Goal: Task Accomplishment & Management: Complete application form

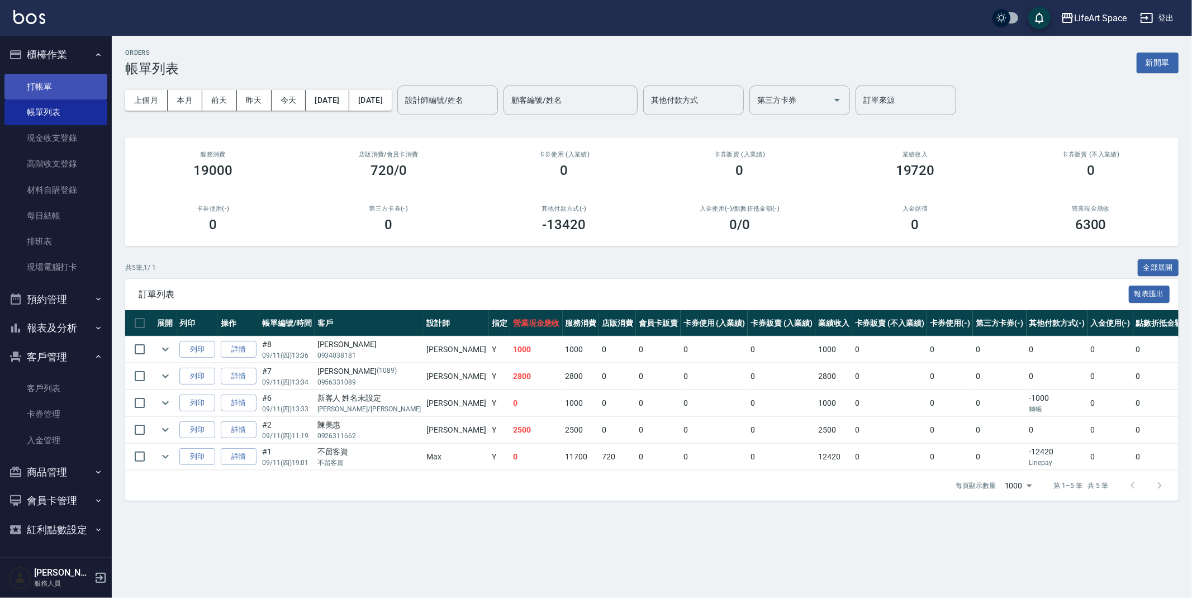
click at [35, 91] on link "打帳單" at bounding box center [55, 87] width 103 height 26
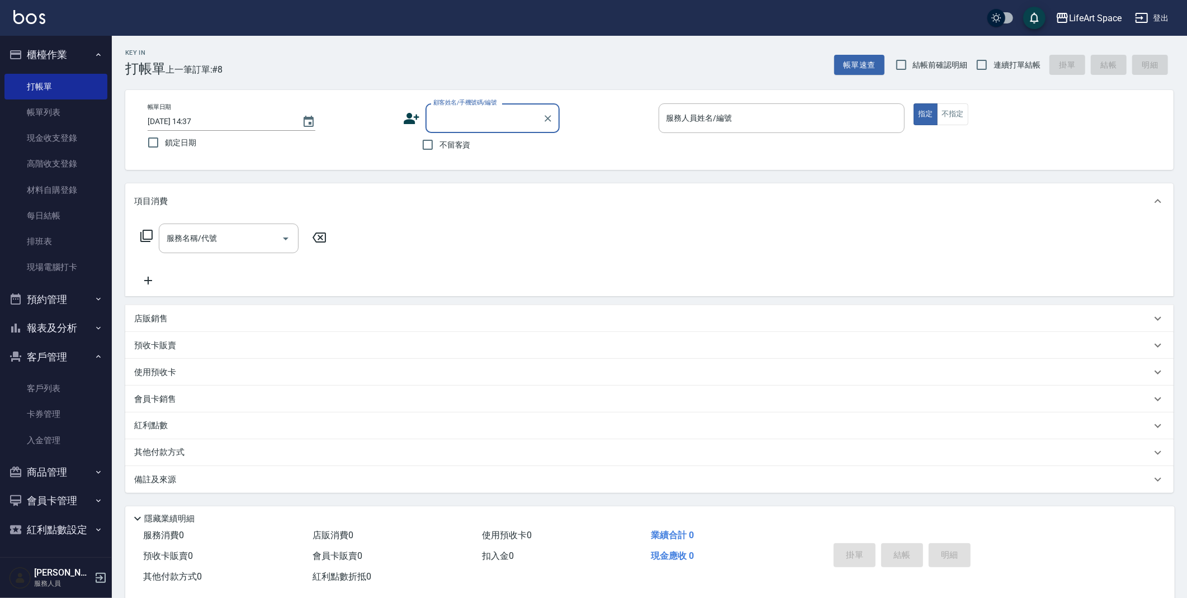
click at [450, 118] on input "顧客姓名/手機號碼/編號" at bounding box center [483, 118] width 107 height 20
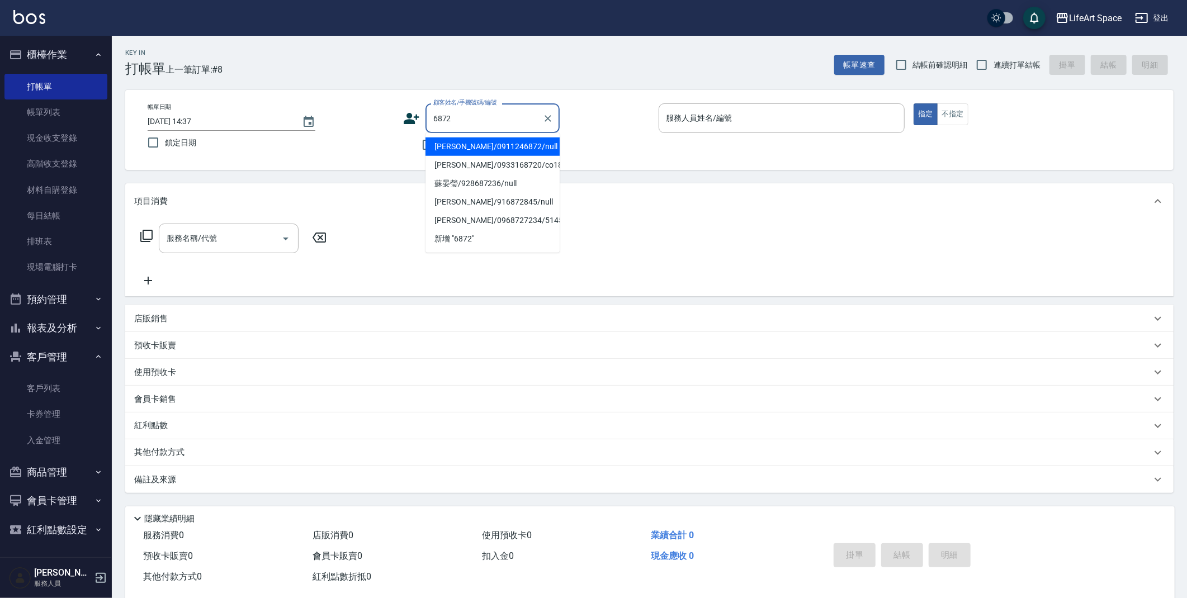
click at [530, 144] on li "[PERSON_NAME]/0911246872/null" at bounding box center [492, 147] width 134 height 18
type input "[PERSON_NAME]/0911246872/null"
click at [530, 119] on input "[PERSON_NAME]/0911246872/null" at bounding box center [483, 118] width 107 height 20
click at [740, 117] on input "服務人員姓名/編號" at bounding box center [782, 118] width 236 height 20
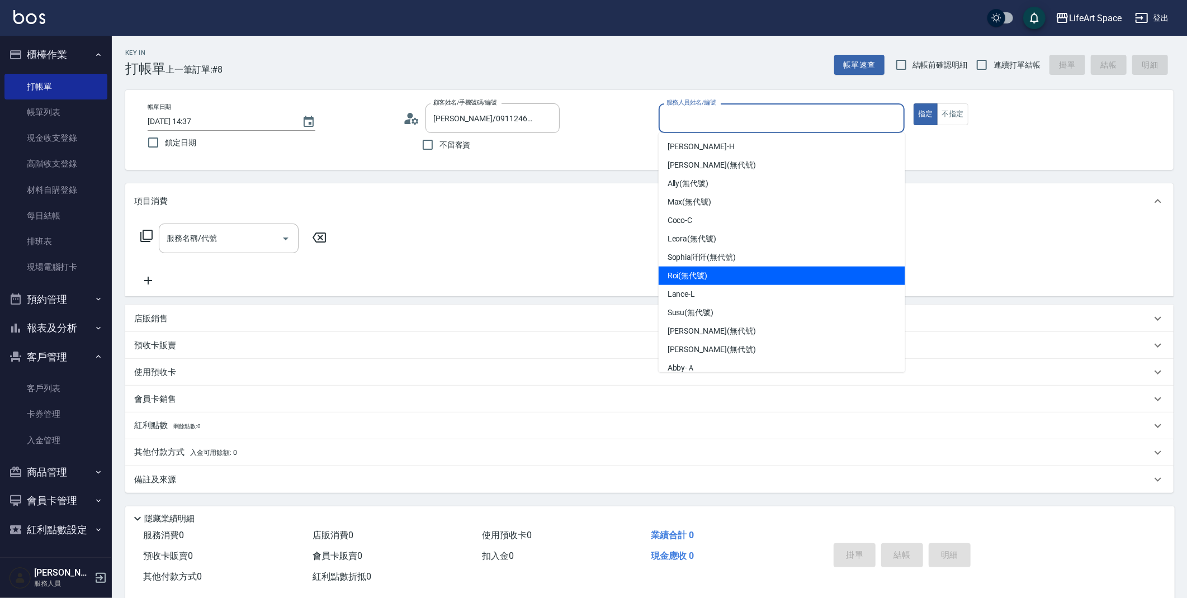
click at [726, 274] on div "Roi (無代號)" at bounding box center [782, 276] width 247 height 18
type input "Roi(無代號)"
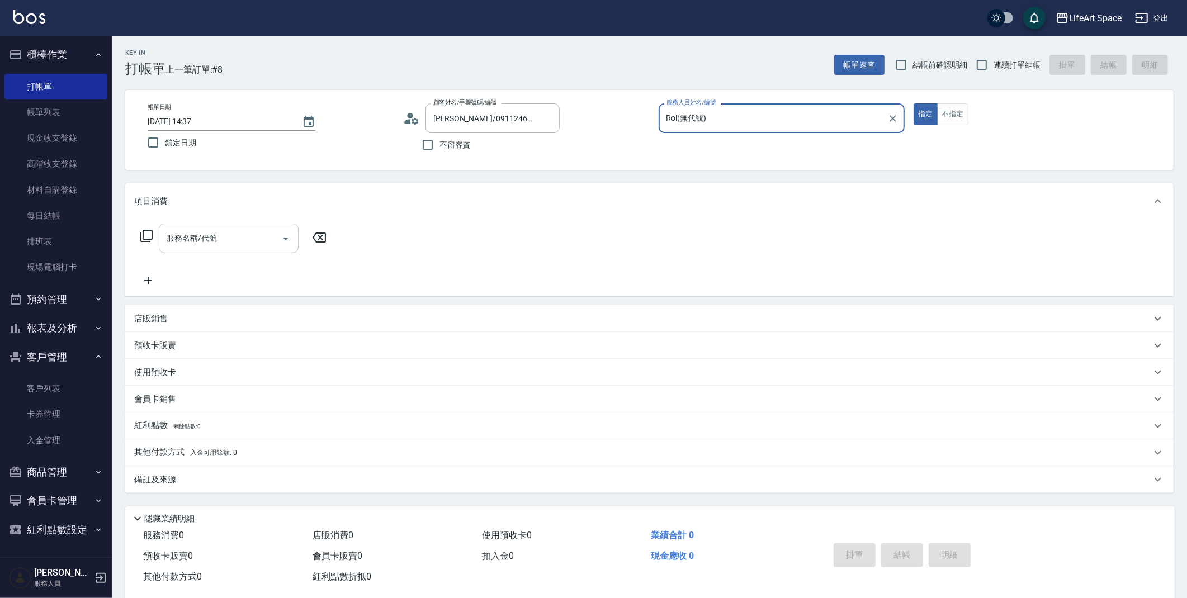
click at [273, 238] on input "服務名稱/代號" at bounding box center [220, 239] width 113 height 20
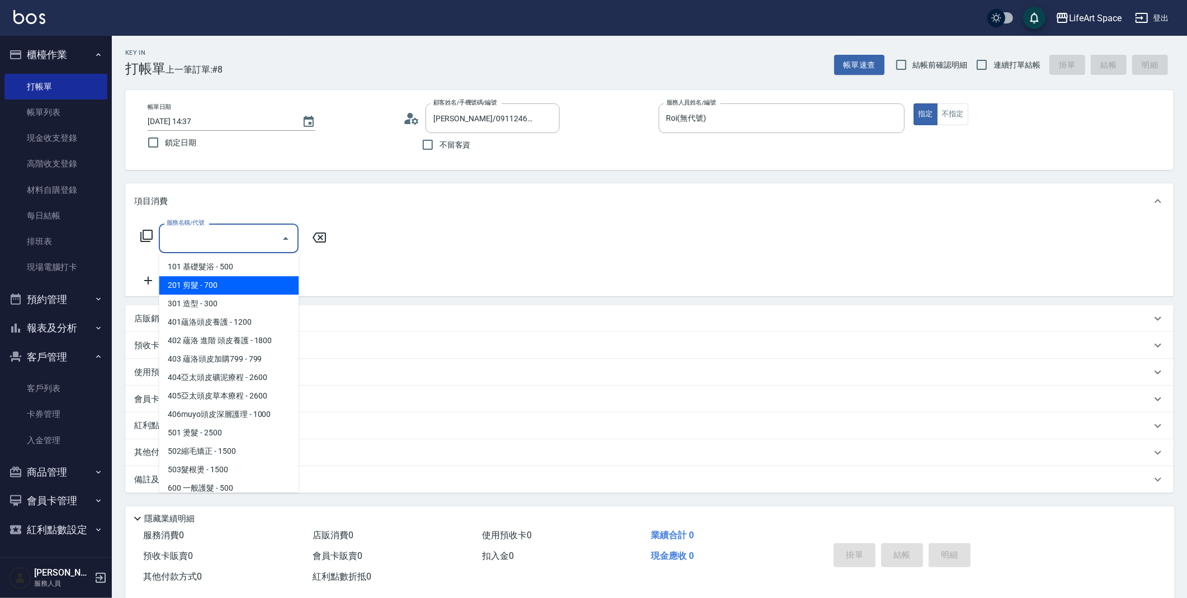
click at [213, 281] on span "201 剪髮 - 700" at bounding box center [229, 285] width 140 height 18
type input "201 剪髮(201)"
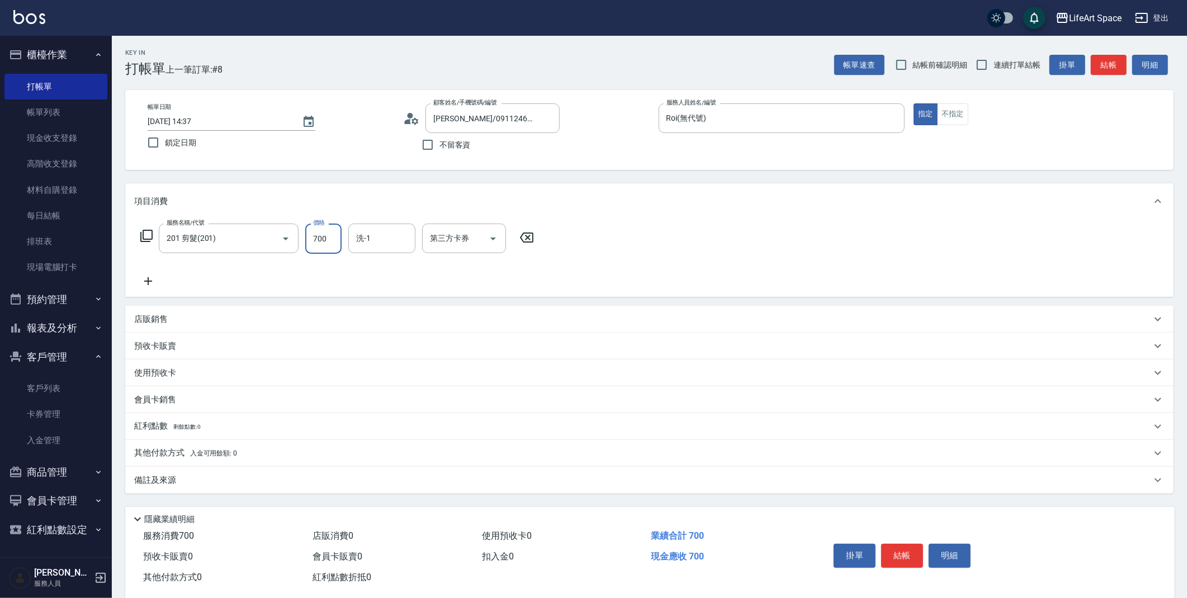
drag, startPoint x: 335, startPoint y: 240, endPoint x: 317, endPoint y: 238, distance: 18.0
click at [317, 238] on input "700" at bounding box center [323, 239] width 36 height 30
drag, startPoint x: 317, startPoint y: 238, endPoint x: 324, endPoint y: 239, distance: 7.4
click at [324, 239] on input "700" at bounding box center [323, 239] width 36 height 30
drag, startPoint x: 331, startPoint y: 239, endPoint x: 305, endPoint y: 238, distance: 25.7
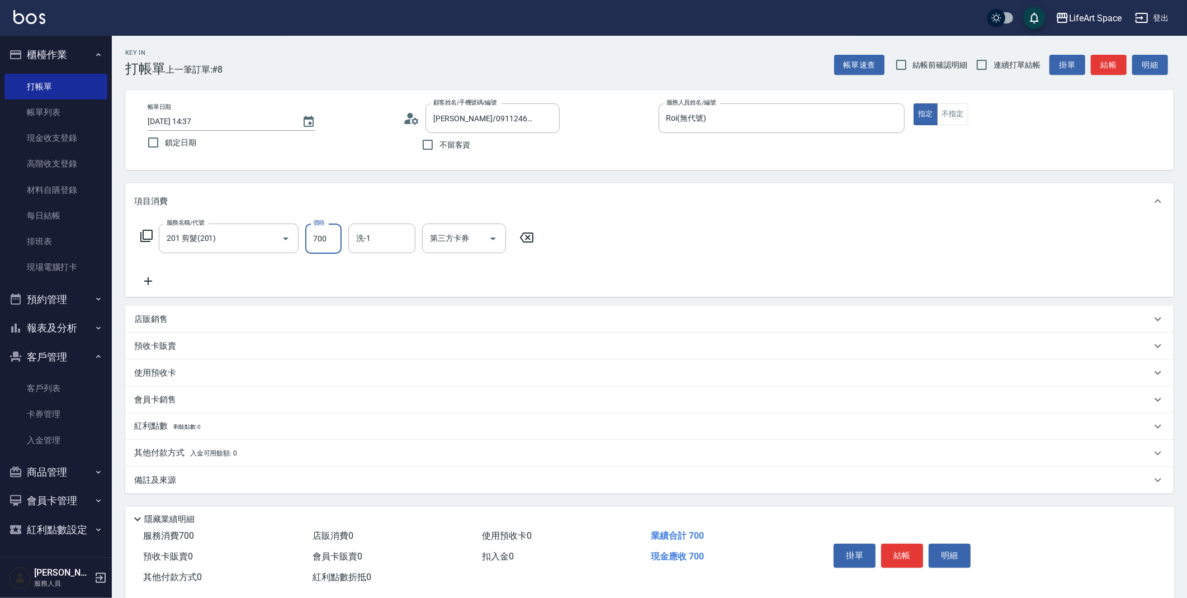
click at [305, 238] on input "700" at bounding box center [323, 239] width 36 height 30
type input "1000"
click at [161, 323] on p "店販銷售" at bounding box center [151, 320] width 34 height 12
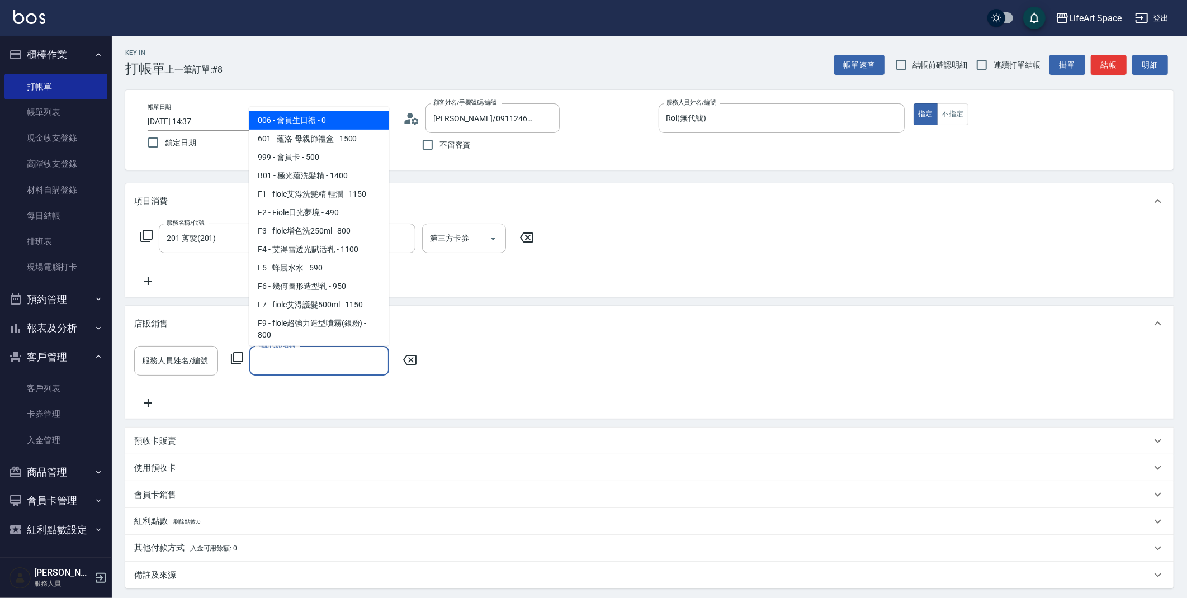
click at [281, 361] on input "商品代號/名稱" at bounding box center [319, 361] width 130 height 20
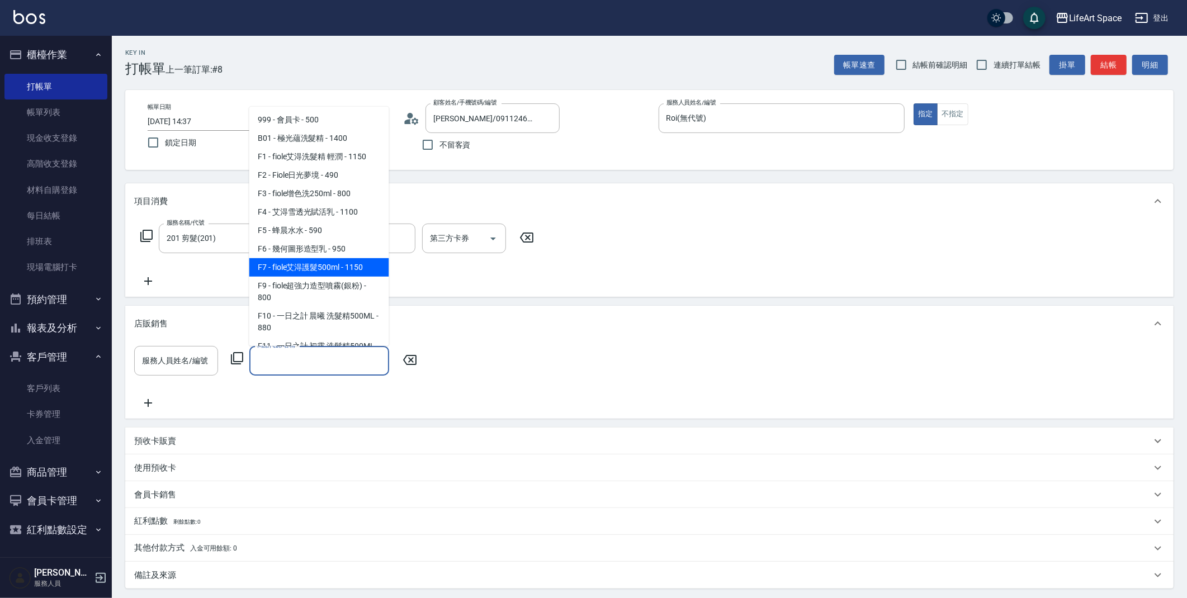
scroll to position [40, 0]
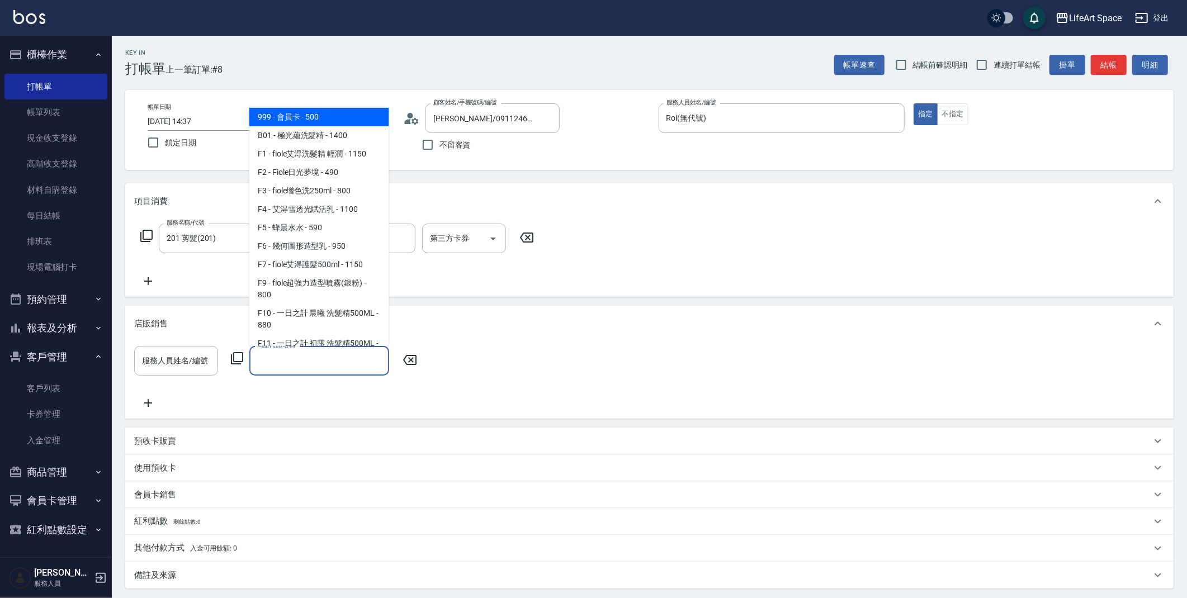
click at [310, 113] on span "999 - 會員卡 - 500" at bounding box center [319, 117] width 140 height 18
type input "會員[PERSON_NAME]"
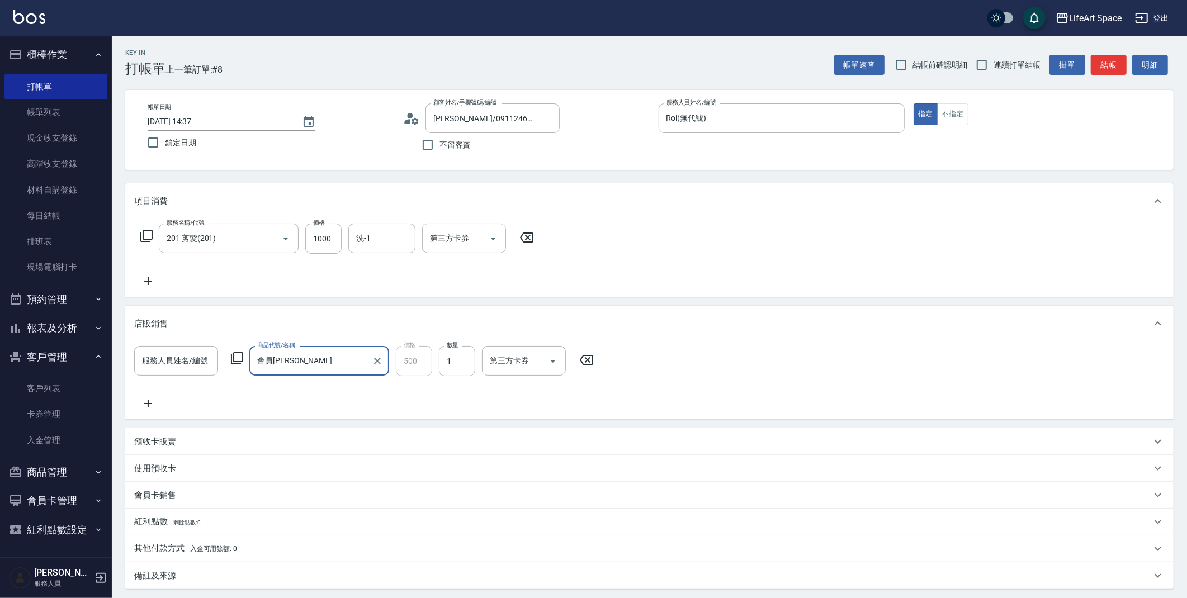
click at [188, 363] on input "服務人員姓名/編號" at bounding box center [176, 361] width 74 height 20
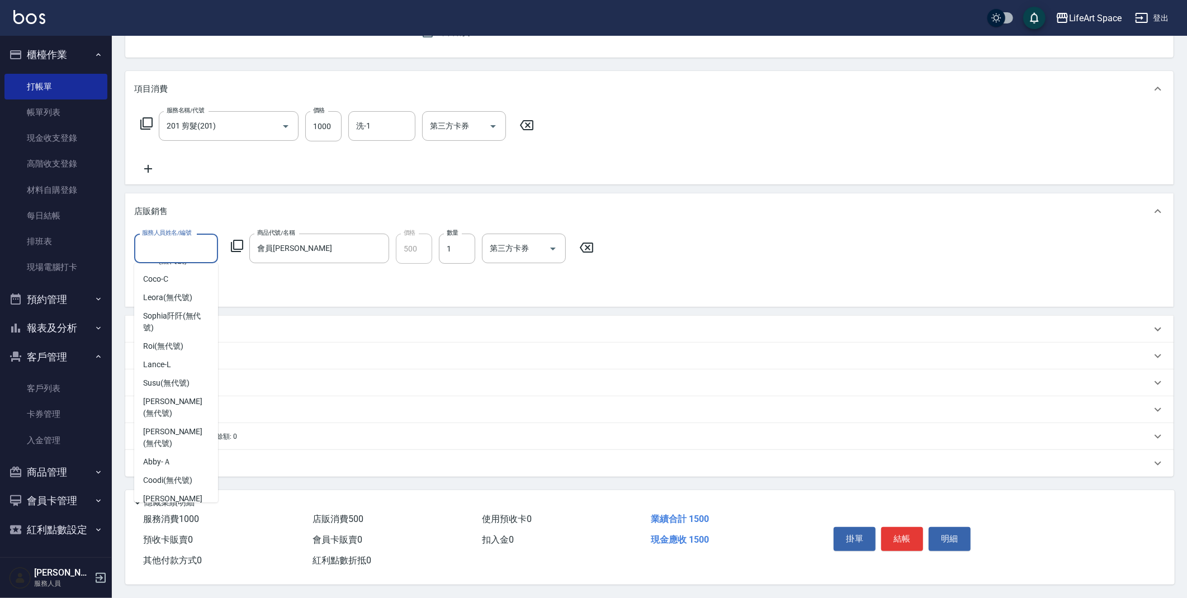
scroll to position [93, 0]
click at [159, 343] on span "Roi (無代號)" at bounding box center [163, 349] width 40 height 12
type input "Roi(無代號)"
click at [282, 461] on div "備註及來源" at bounding box center [642, 464] width 1017 height 12
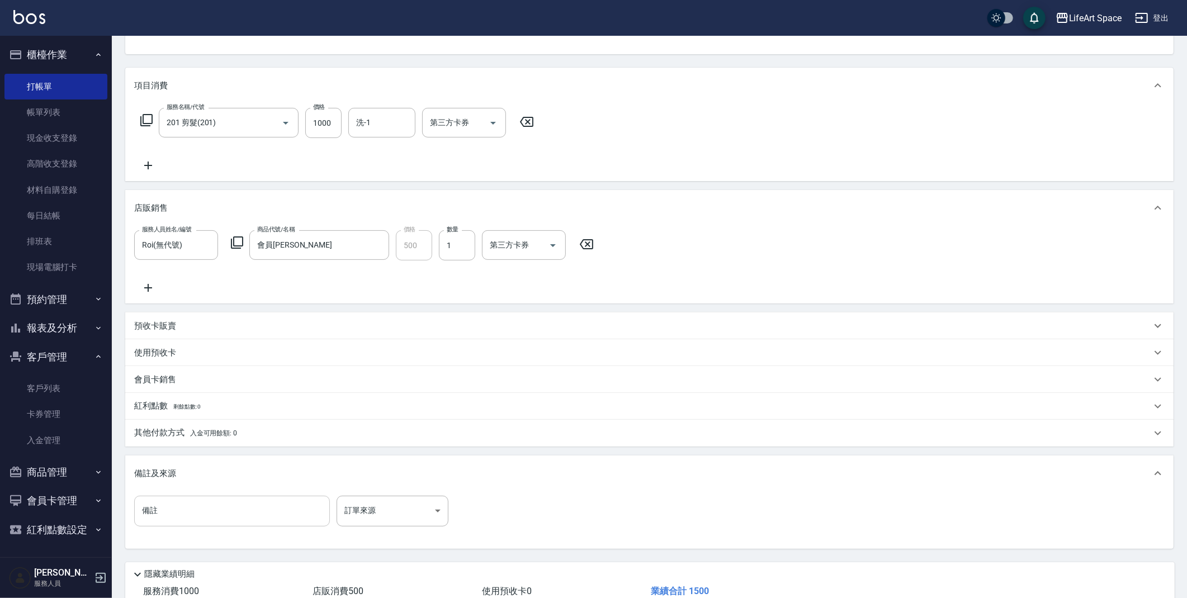
click at [269, 506] on input "備註" at bounding box center [232, 511] width 196 height 30
type input ";"
type input ":2"
click at [356, 514] on body "LifeArt Space 登出 櫃檯作業 打帳單 帳單列表 現金收支登錄 高階收支登錄 材料自購登錄 每日結帳 排班表 現場電腦打卡 預約管理 預約管理 單…" at bounding box center [593, 277] width 1187 height 786
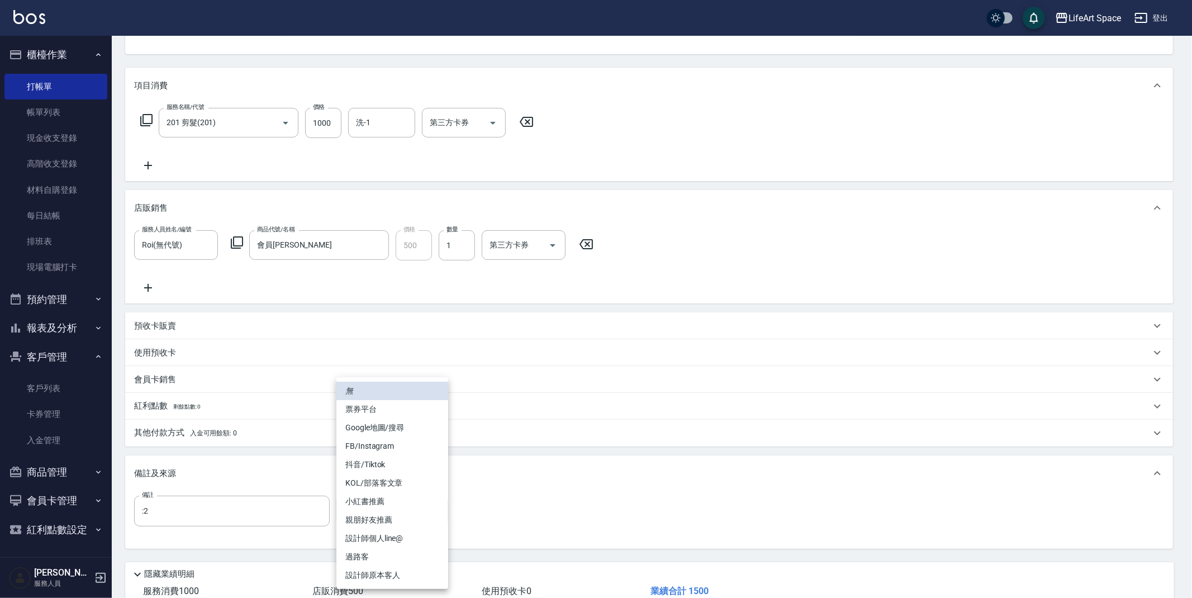
click at [382, 577] on li "設計師原本客人" at bounding box center [393, 575] width 112 height 18
type input "設計師原本客人"
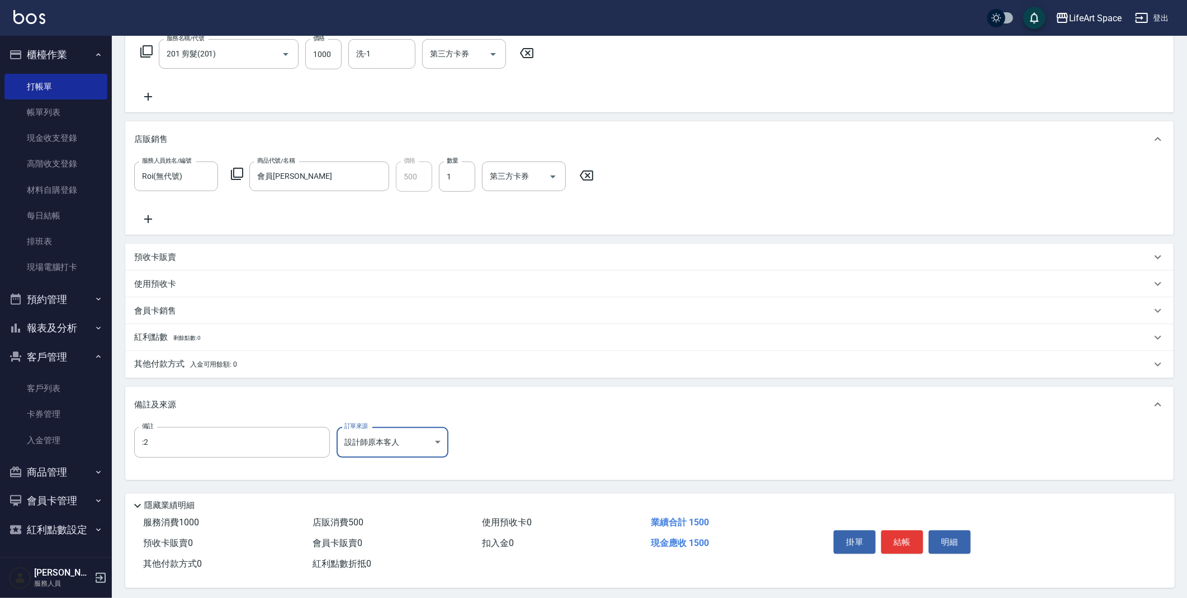
scroll to position [191, 0]
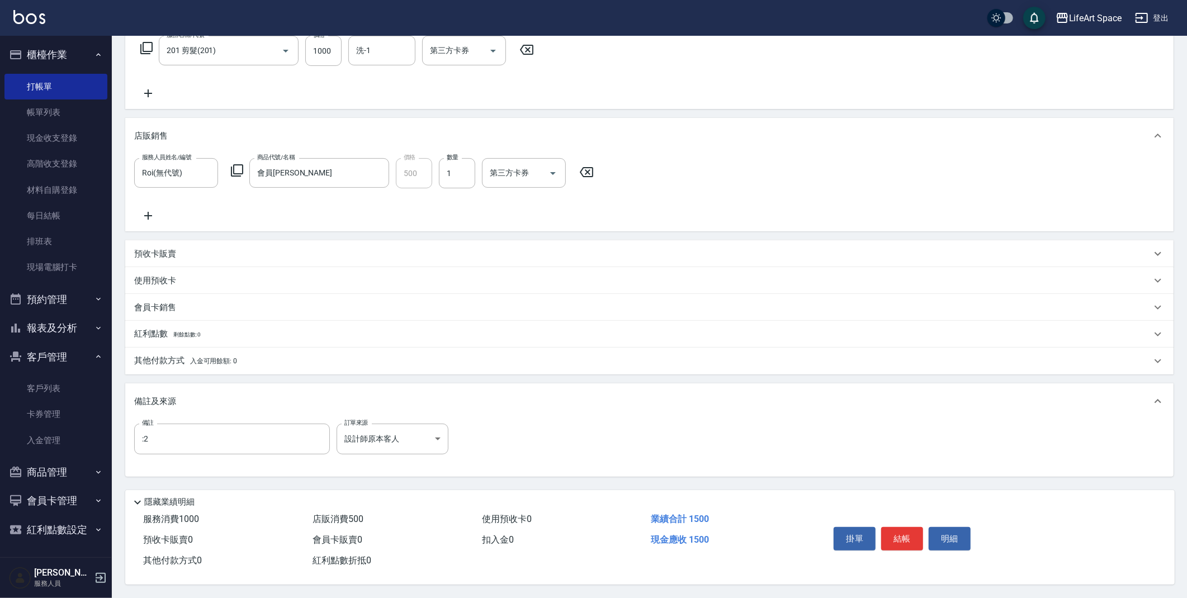
click at [183, 355] on p "其他付款方式 入金可用餘額: 0" at bounding box center [185, 361] width 103 height 12
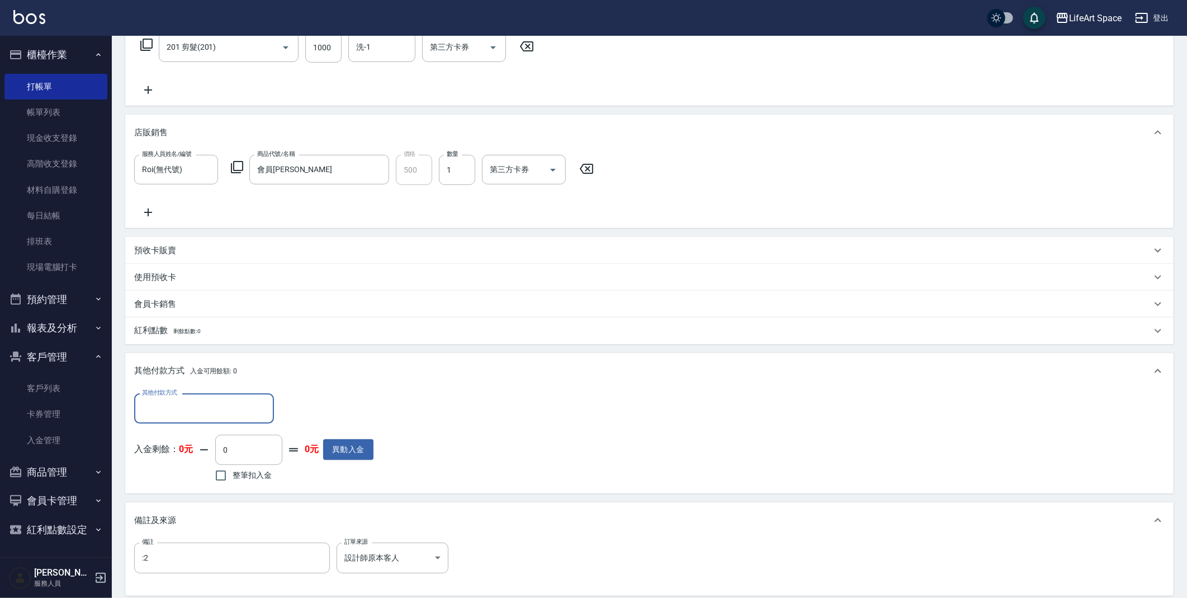
scroll to position [0, 0]
click at [195, 408] on input "其他付款方式" at bounding box center [204, 409] width 130 height 20
click at [188, 437] on span "轉帳" at bounding box center [204, 437] width 140 height 18
type input "轉帳"
click at [300, 411] on input "0" at bounding box center [323, 409] width 84 height 30
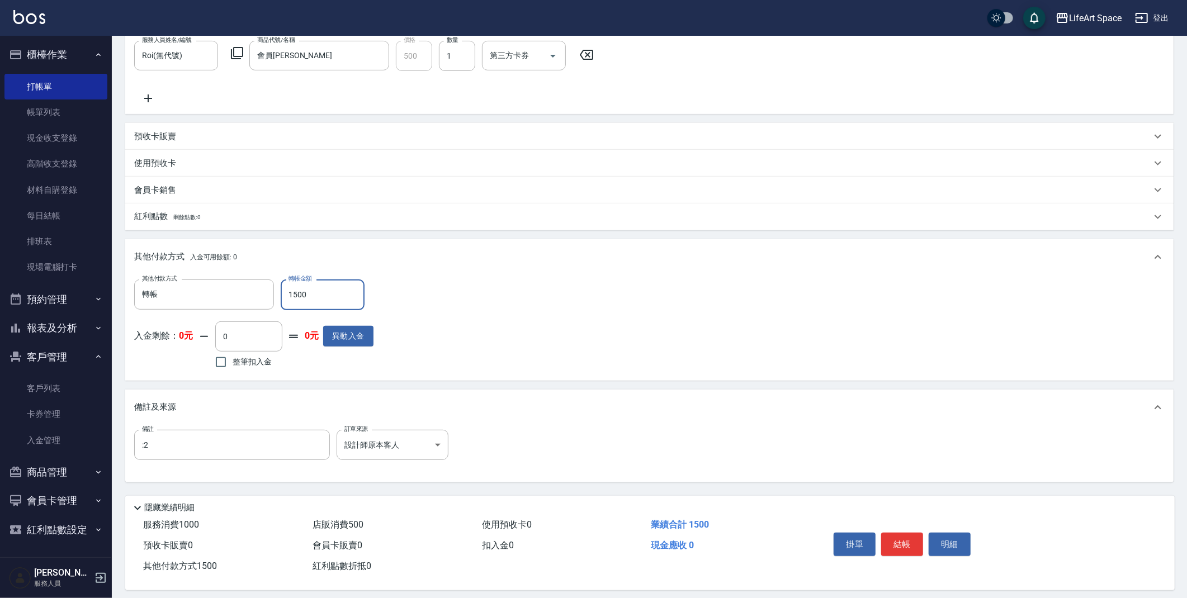
scroll to position [314, 0]
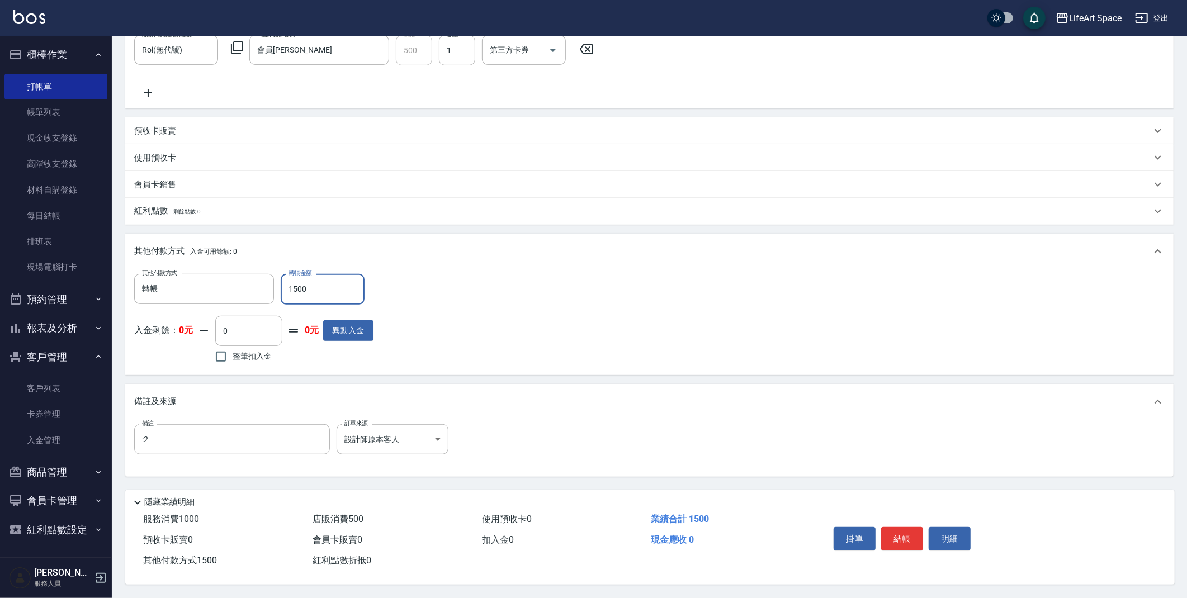
type input "1500"
click at [282, 179] on div "會員卡銷售" at bounding box center [642, 185] width 1017 height 12
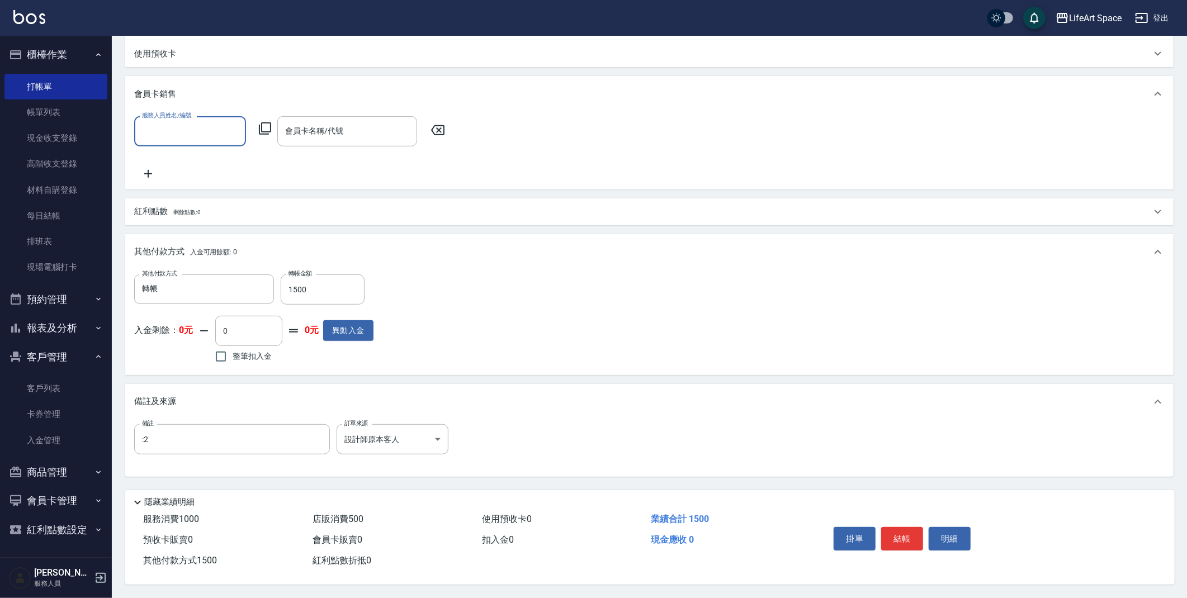
scroll to position [0, 0]
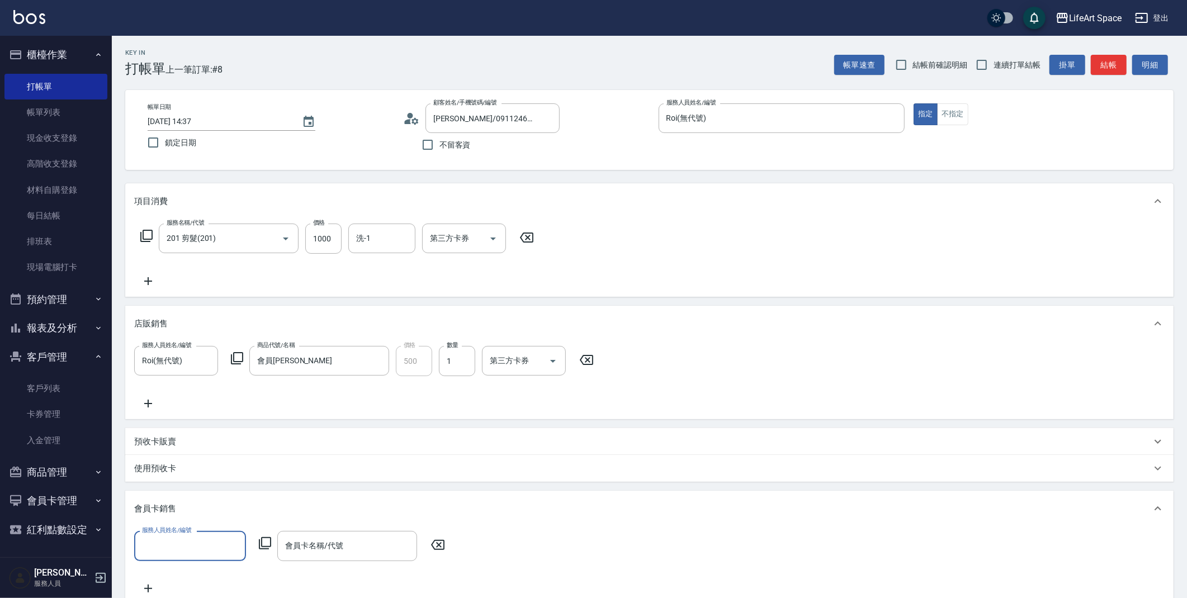
click at [580, 362] on icon at bounding box center [586, 359] width 28 height 13
type input "0"
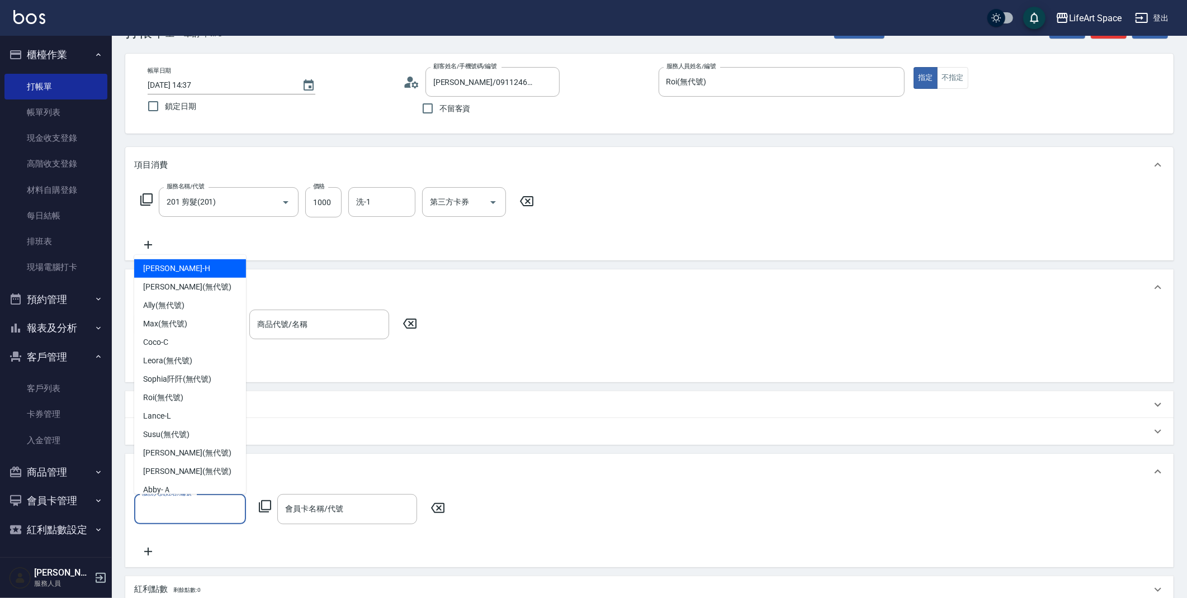
click at [225, 515] on input "服務人員姓名/編號" at bounding box center [190, 509] width 102 height 20
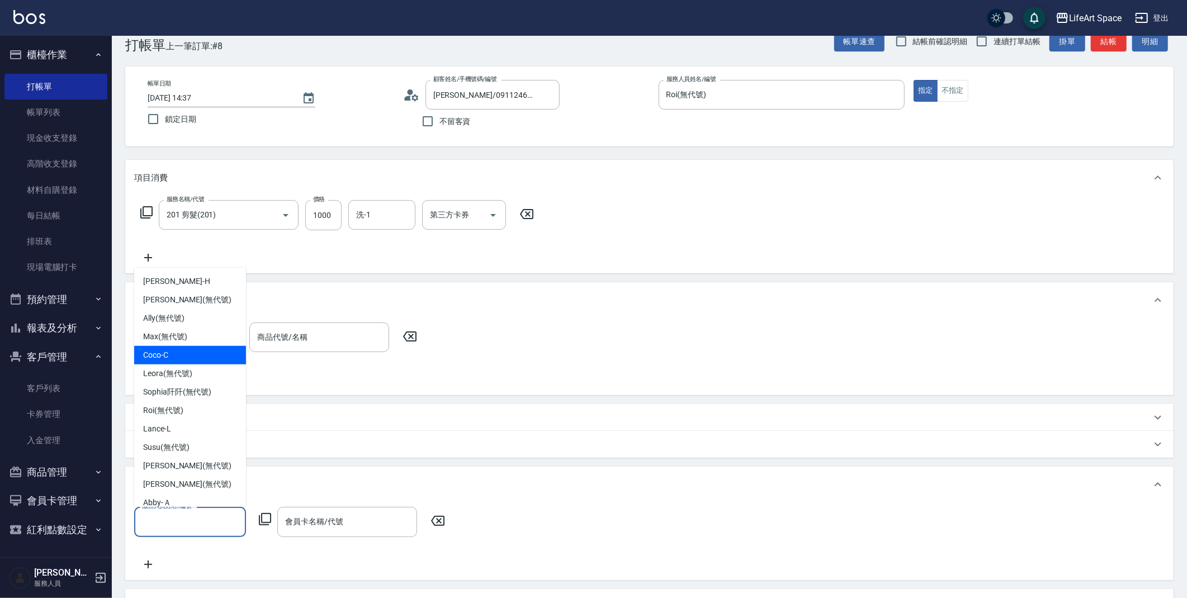
scroll to position [10, 0]
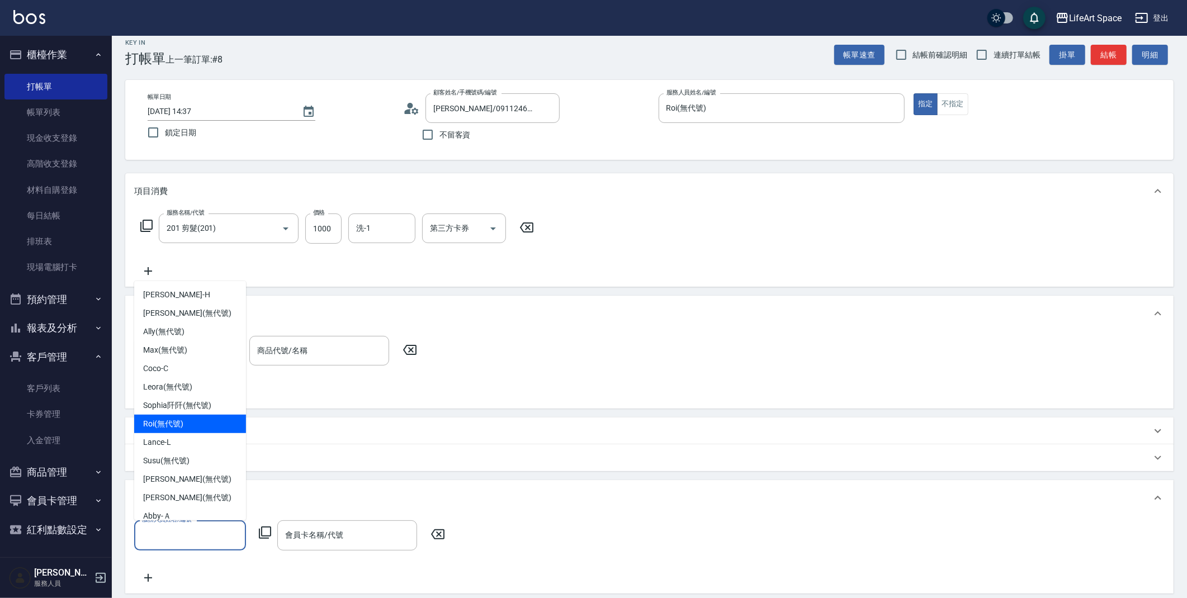
click at [184, 420] on div "Roi (無代號)" at bounding box center [190, 424] width 112 height 18
type input "Roi(無代號)"
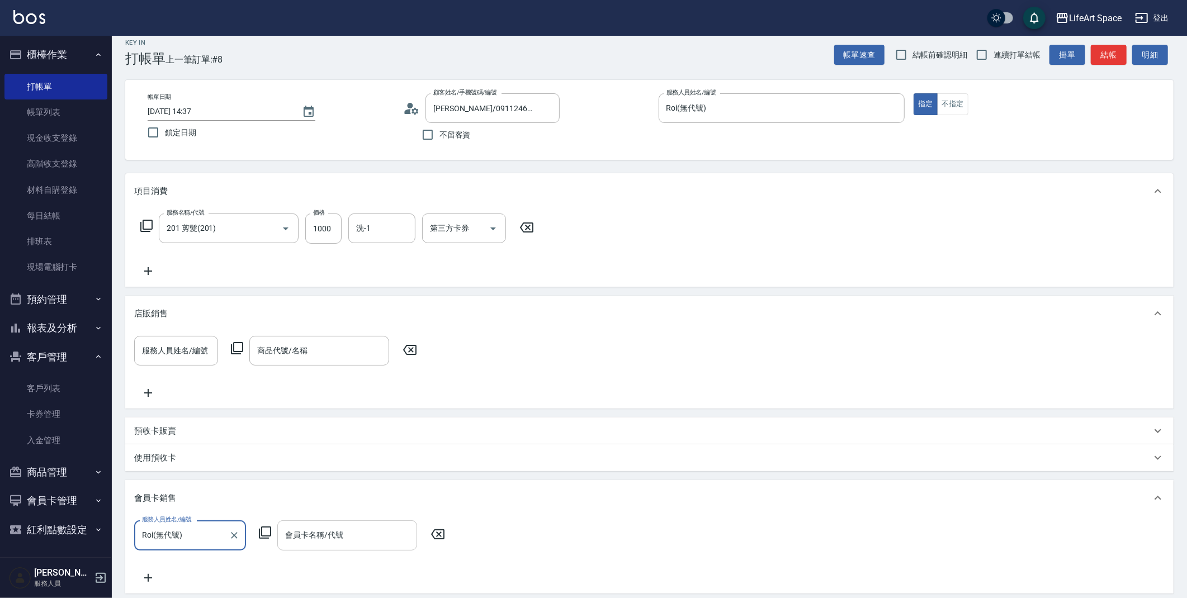
click at [326, 534] on input "會員卡名稱/代號" at bounding box center [347, 536] width 130 height 20
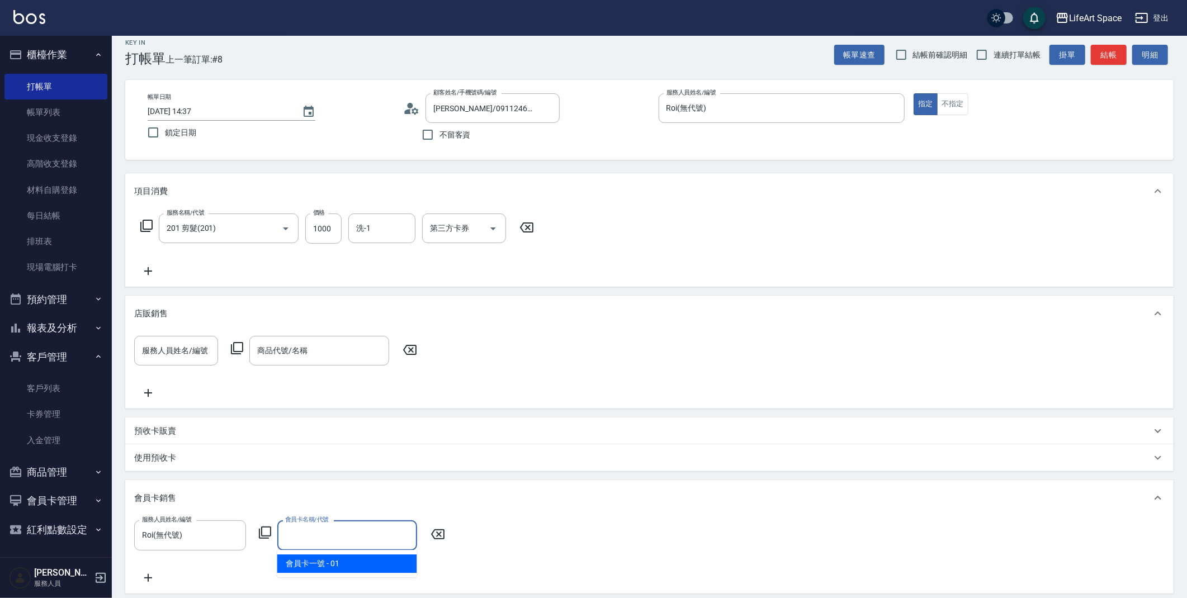
click at [341, 536] on input "會員卡名稱/代號" at bounding box center [347, 536] width 130 height 20
click at [217, 528] on input "Roi(無代號)" at bounding box center [181, 536] width 85 height 20
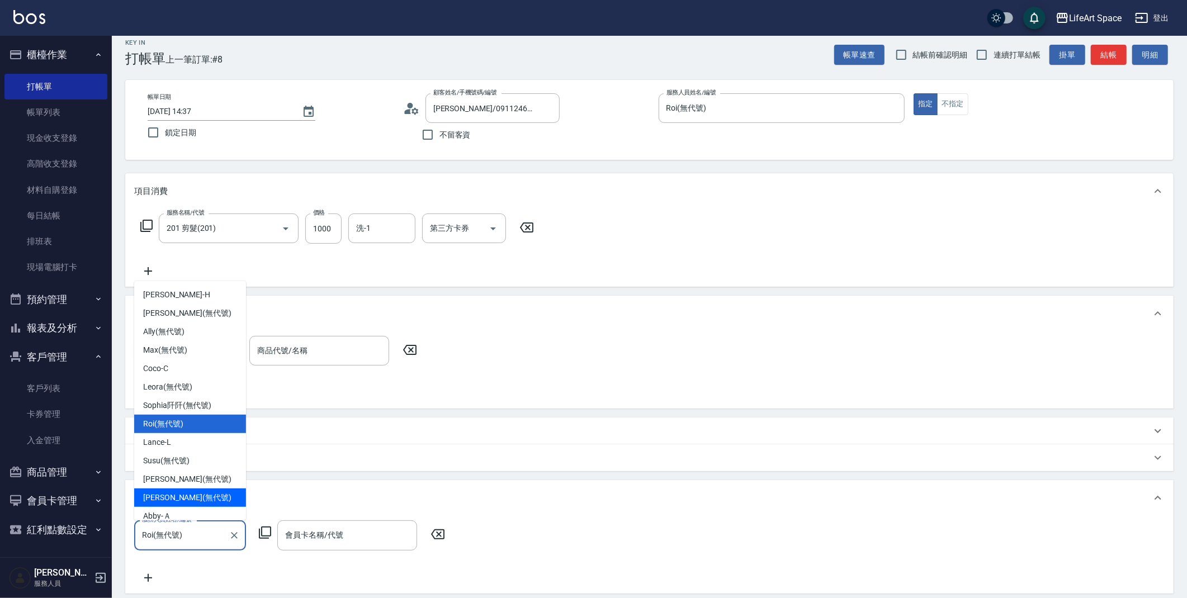
click at [314, 446] on div "使用預收卡" at bounding box center [649, 457] width 1048 height 27
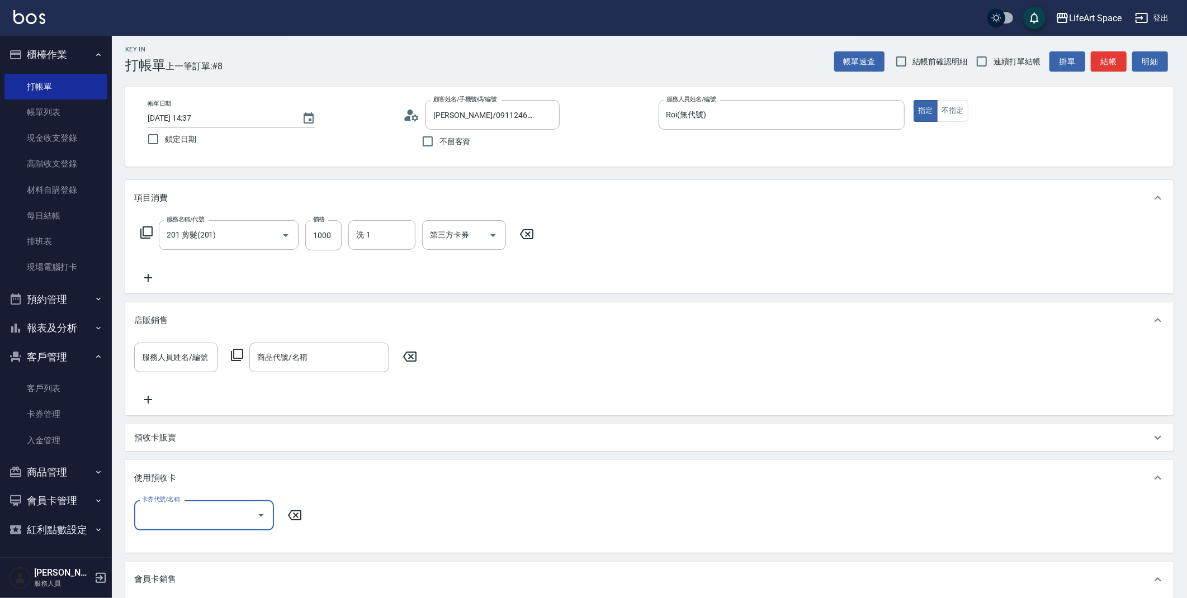
scroll to position [0, 0]
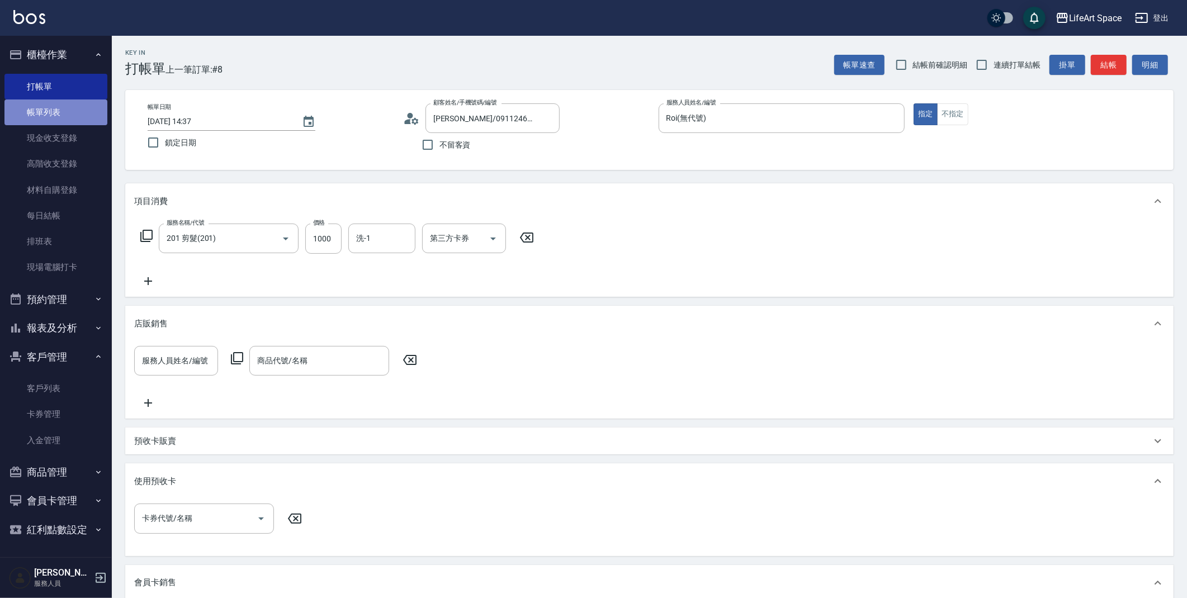
click at [57, 114] on link "帳單列表" at bounding box center [55, 113] width 103 height 26
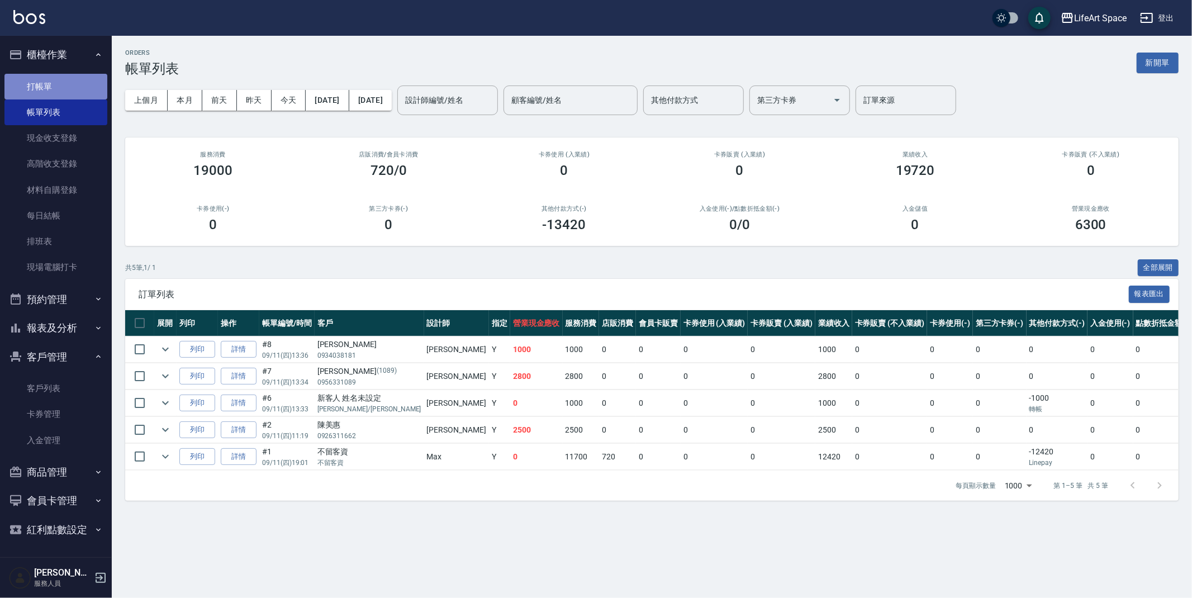
click at [27, 82] on link "打帳單" at bounding box center [55, 87] width 103 height 26
